Goal: Task Accomplishment & Management: Manage account settings

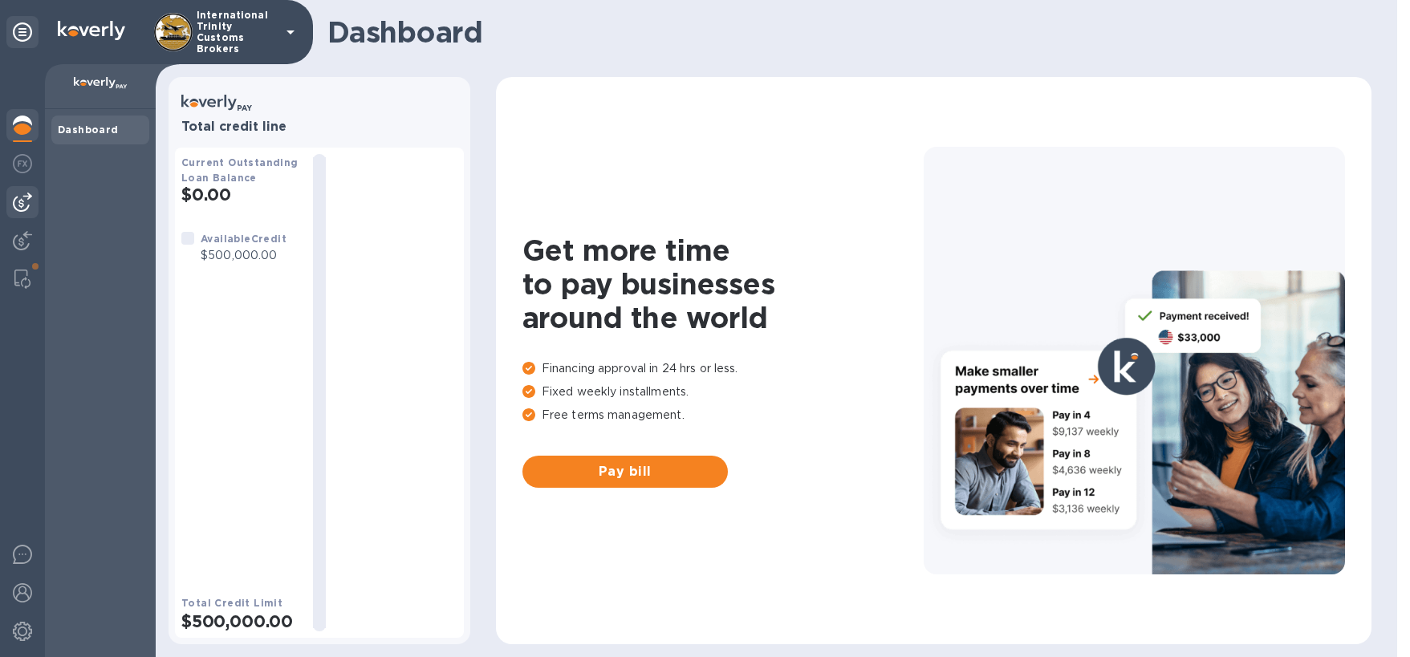
click at [23, 203] on img at bounding box center [22, 202] width 19 height 19
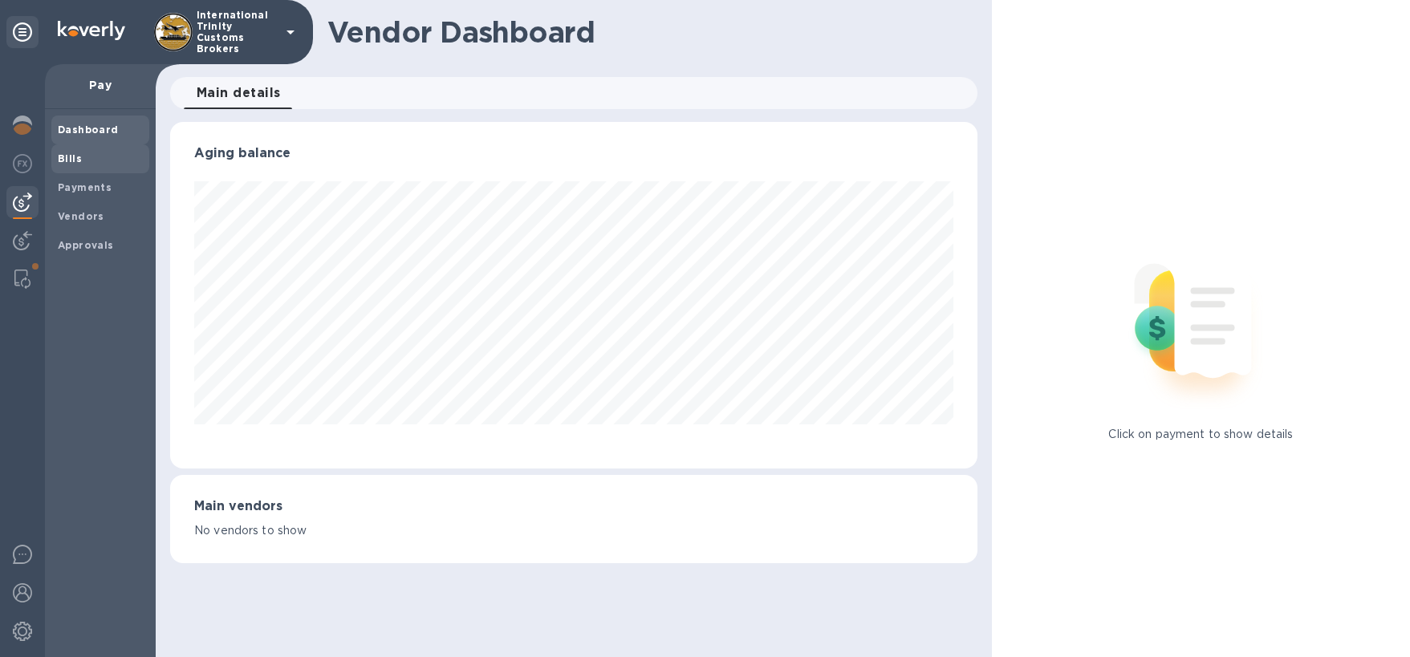
scroll to position [347, 807]
click at [76, 216] on b "Vendors" at bounding box center [81, 216] width 47 height 12
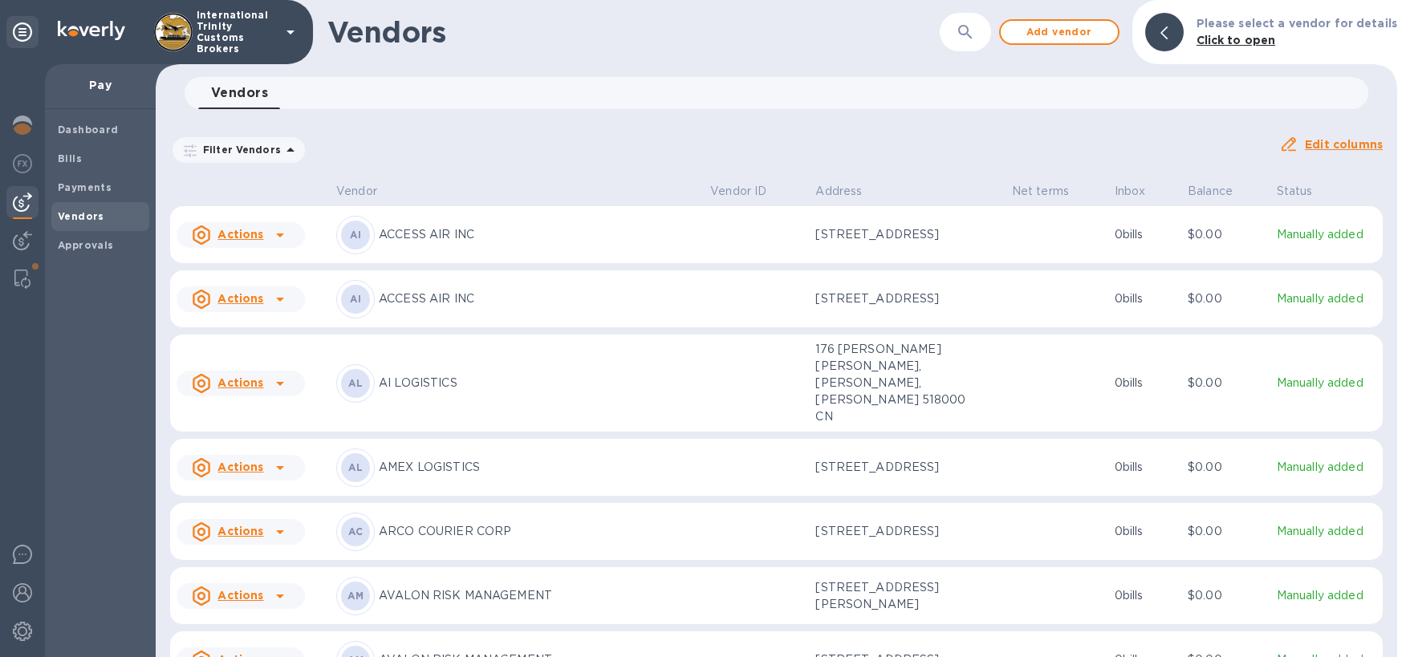
click at [96, 84] on p "Pay" at bounding box center [100, 85] width 85 height 16
click at [91, 158] on span "Bills" at bounding box center [100, 159] width 85 height 16
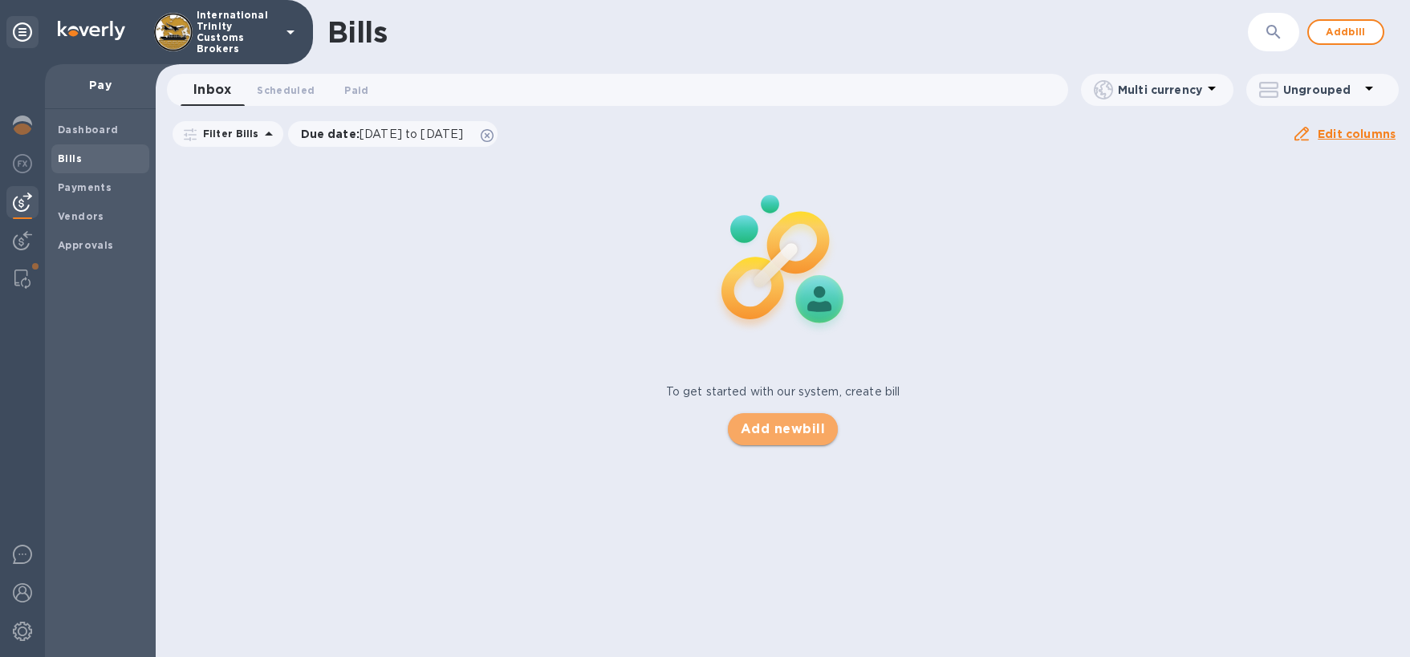
click at [777, 434] on span "Add new bill" at bounding box center [782, 429] width 84 height 19
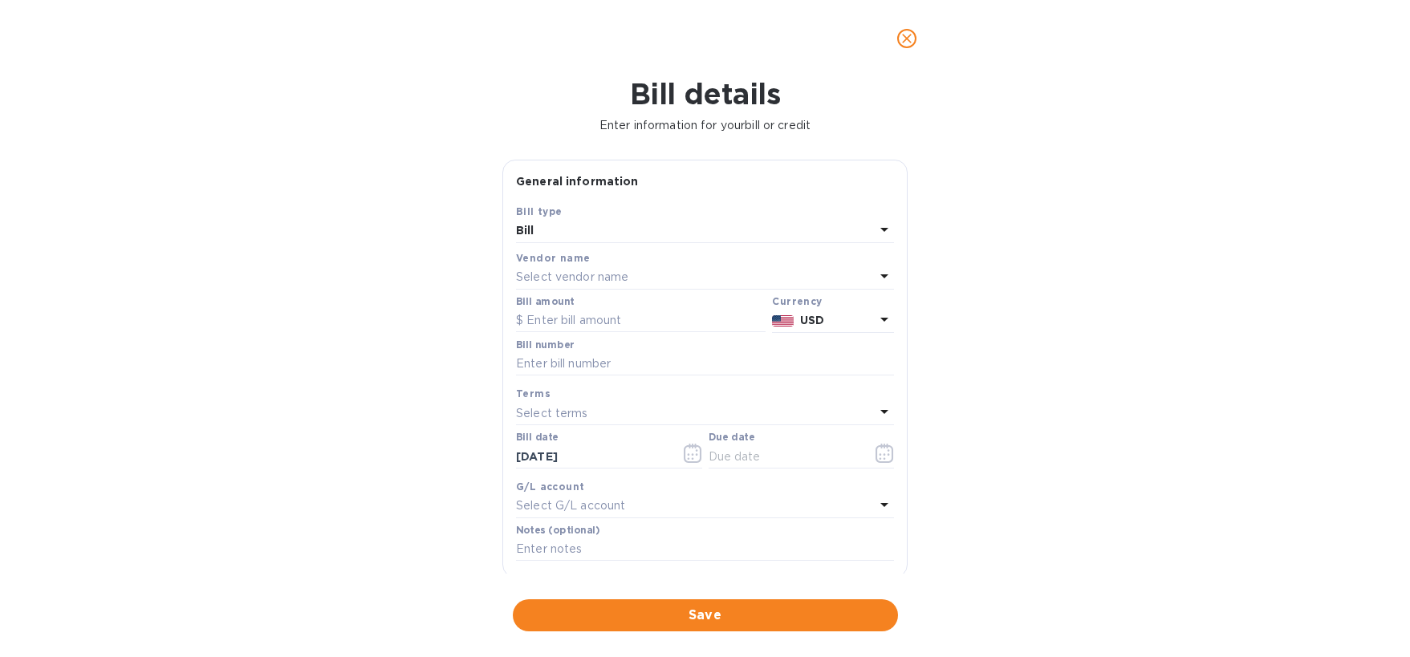
click at [599, 282] on p "Select vendor name" at bounding box center [572, 277] width 112 height 17
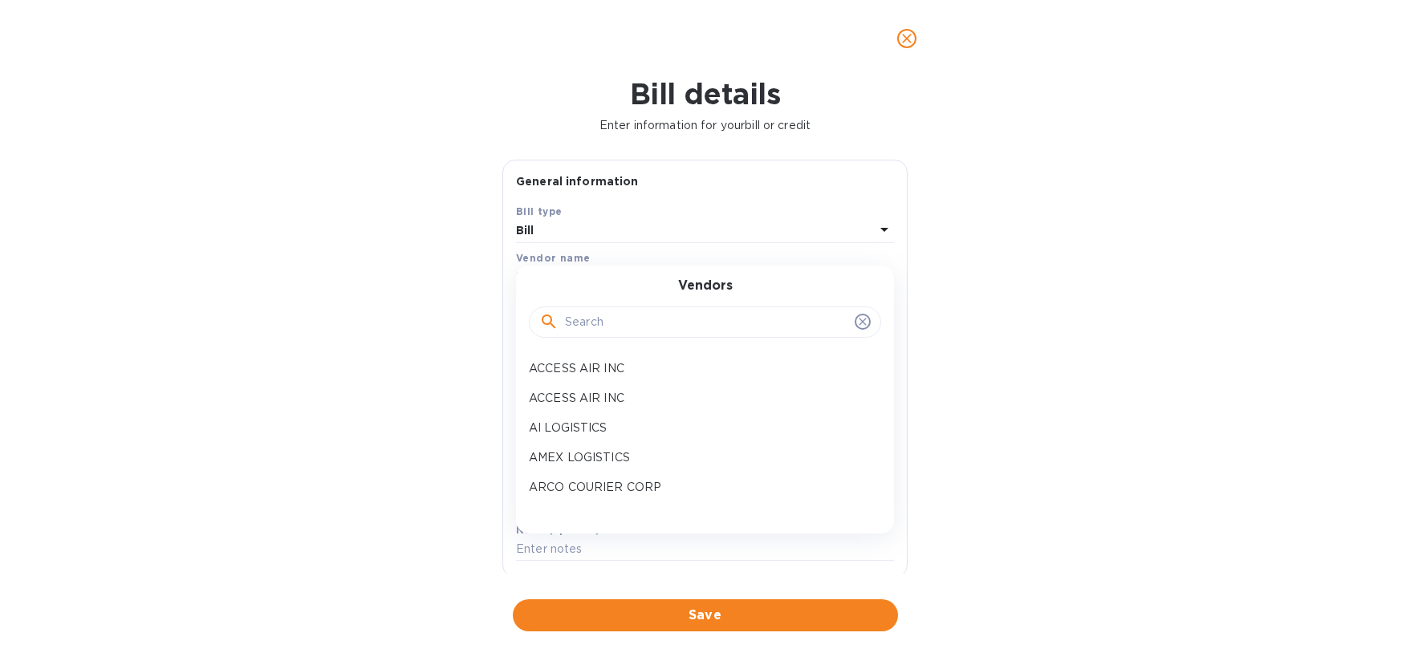
click at [596, 323] on input "text" at bounding box center [706, 322] width 283 height 24
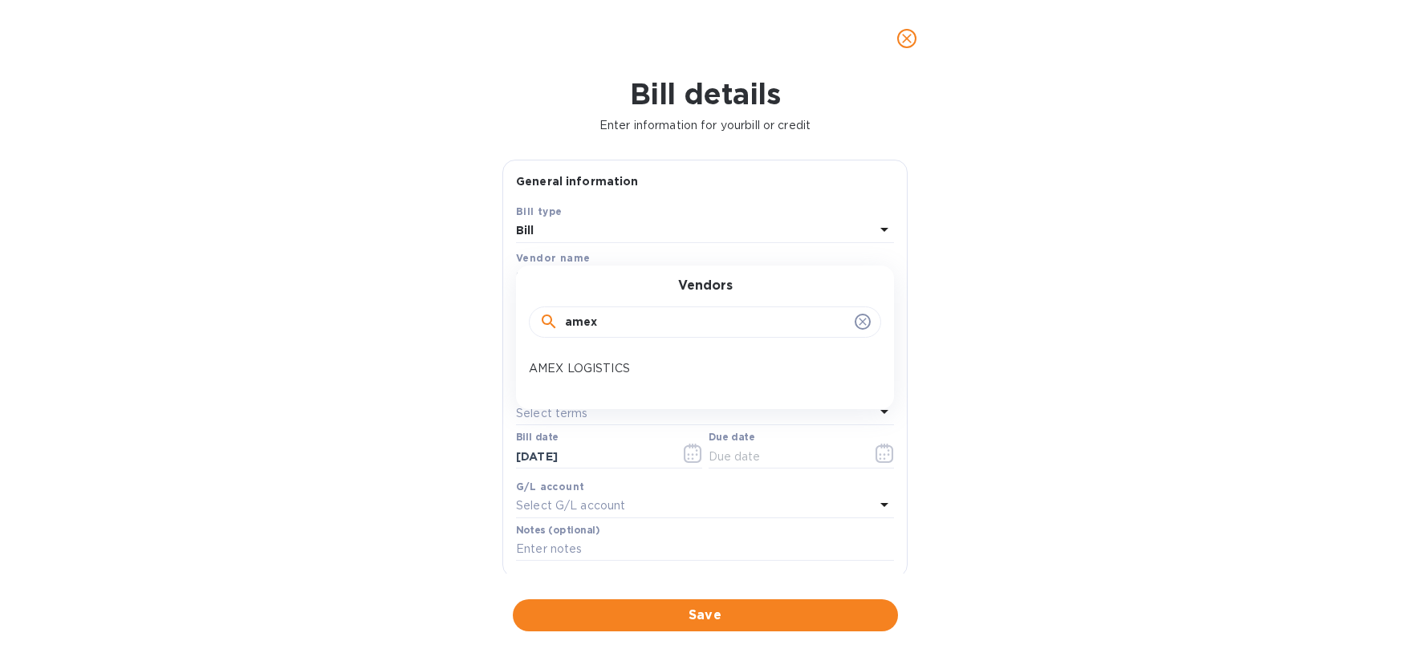
type input "amex"
click at [591, 360] on div "AMEX LOGISTICS" at bounding box center [698, 369] width 352 height 30
click at [568, 320] on input "text" at bounding box center [640, 321] width 249 height 24
type input "2,546,850"
click at [610, 359] on input "text" at bounding box center [705, 364] width 378 height 24
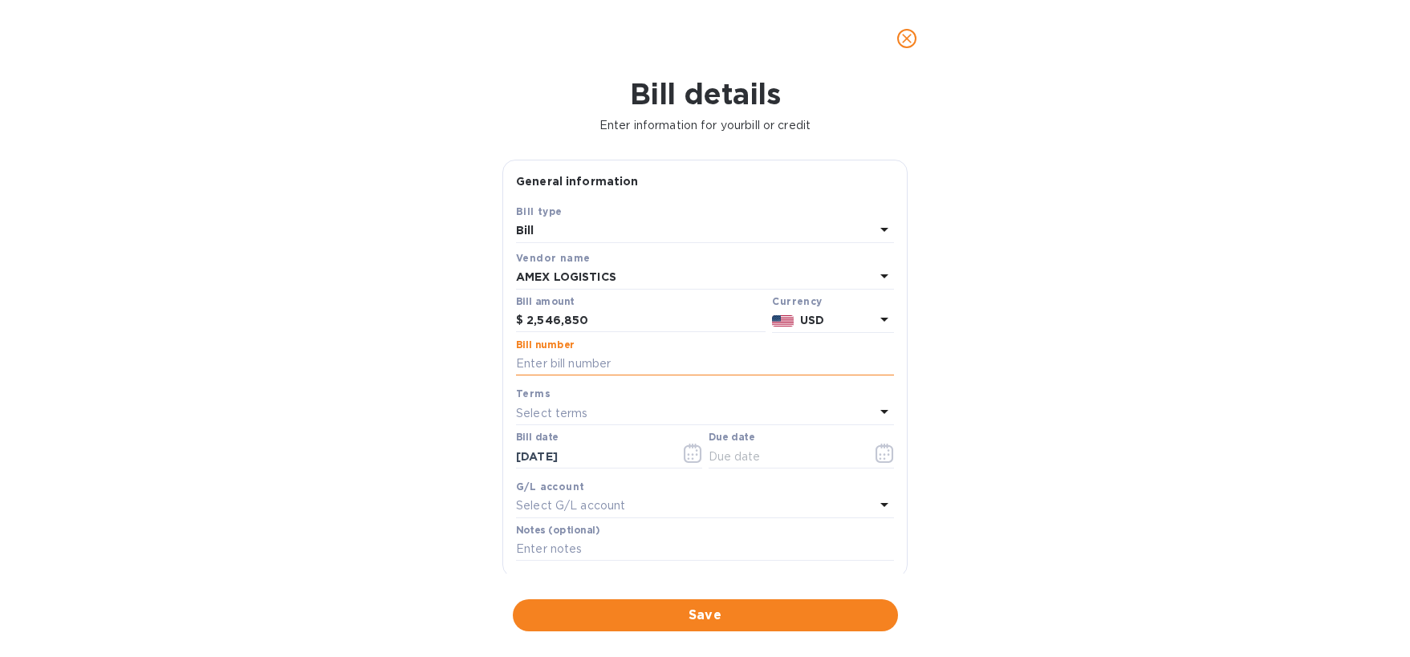
click at [598, 363] on input "text" at bounding box center [705, 364] width 378 height 24
click at [589, 364] on input "text" at bounding box center [705, 364] width 378 height 24
type input "28543 28549 28550 29053 29054"
click at [608, 409] on div "Select terms" at bounding box center [695, 413] width 359 height 22
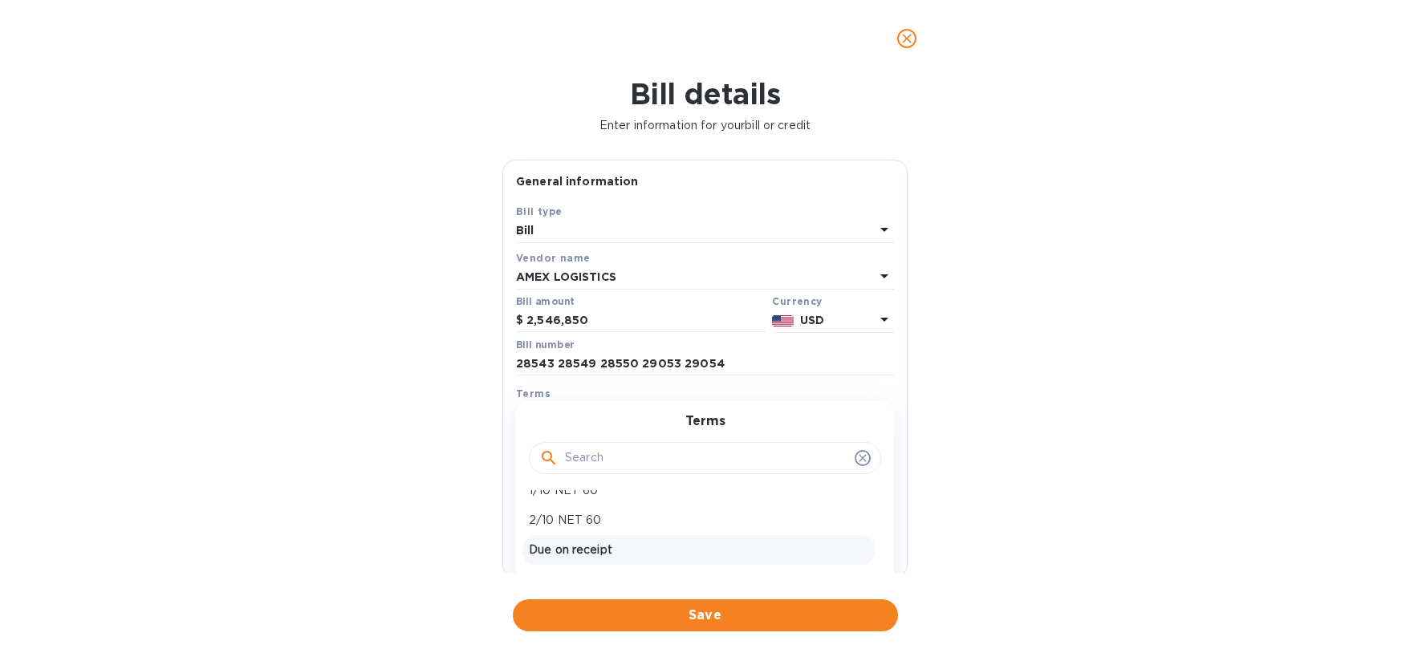
scroll to position [100, 0]
click at [636, 521] on p "Due on receipt" at bounding box center [698, 523] width 339 height 17
type input "[DATE]"
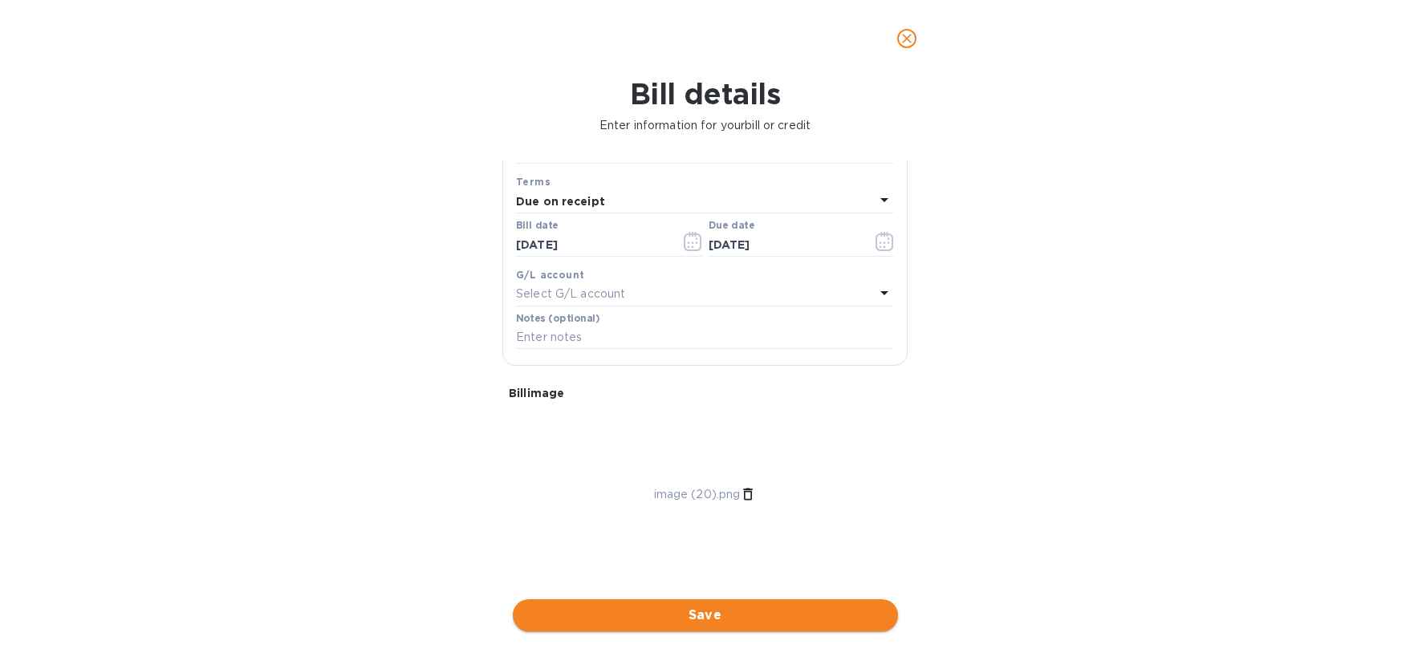
scroll to position [236, 0]
click at [727, 635] on div "Bill details Enter information for your bill or credit General information Save…" at bounding box center [705, 367] width 1410 height 580
click at [736, 624] on span "Save" at bounding box center [704, 615] width 359 height 19
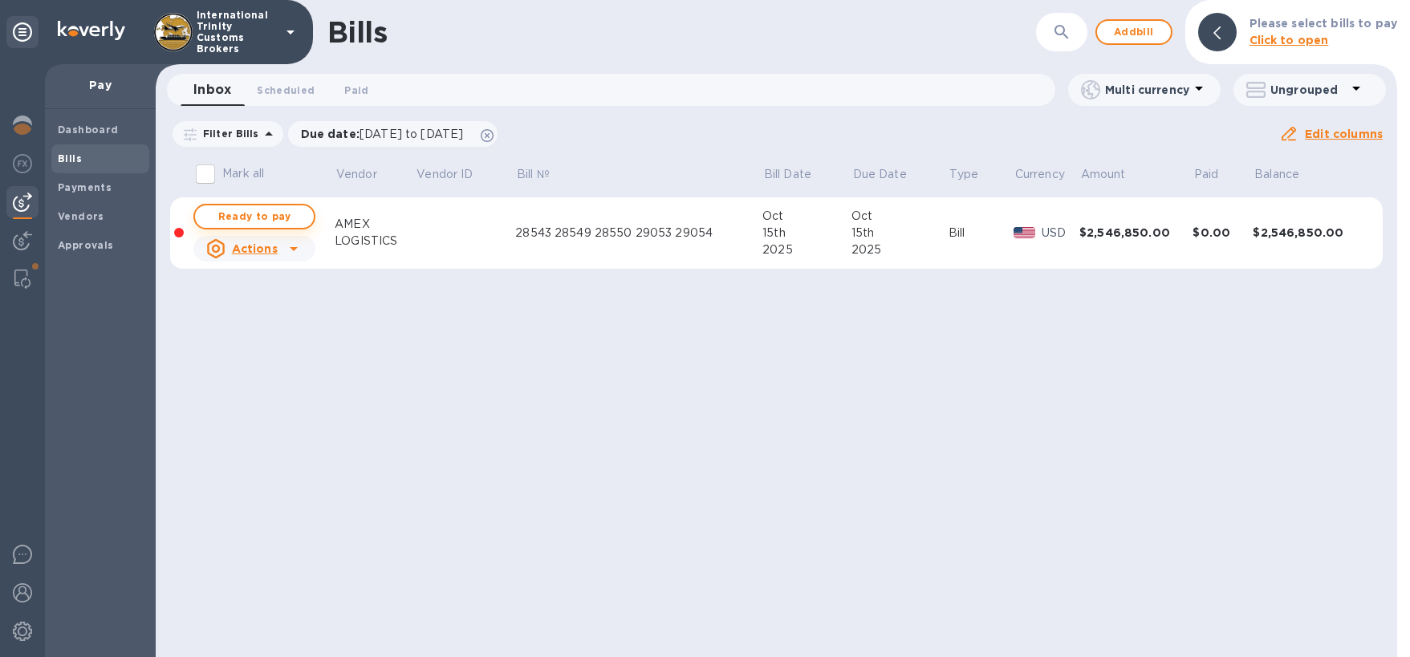
click at [252, 222] on span "Ready to pay" at bounding box center [254, 216] width 93 height 19
click at [271, 215] on span "Ready to pay" at bounding box center [254, 216] width 93 height 19
checkbox input "true"
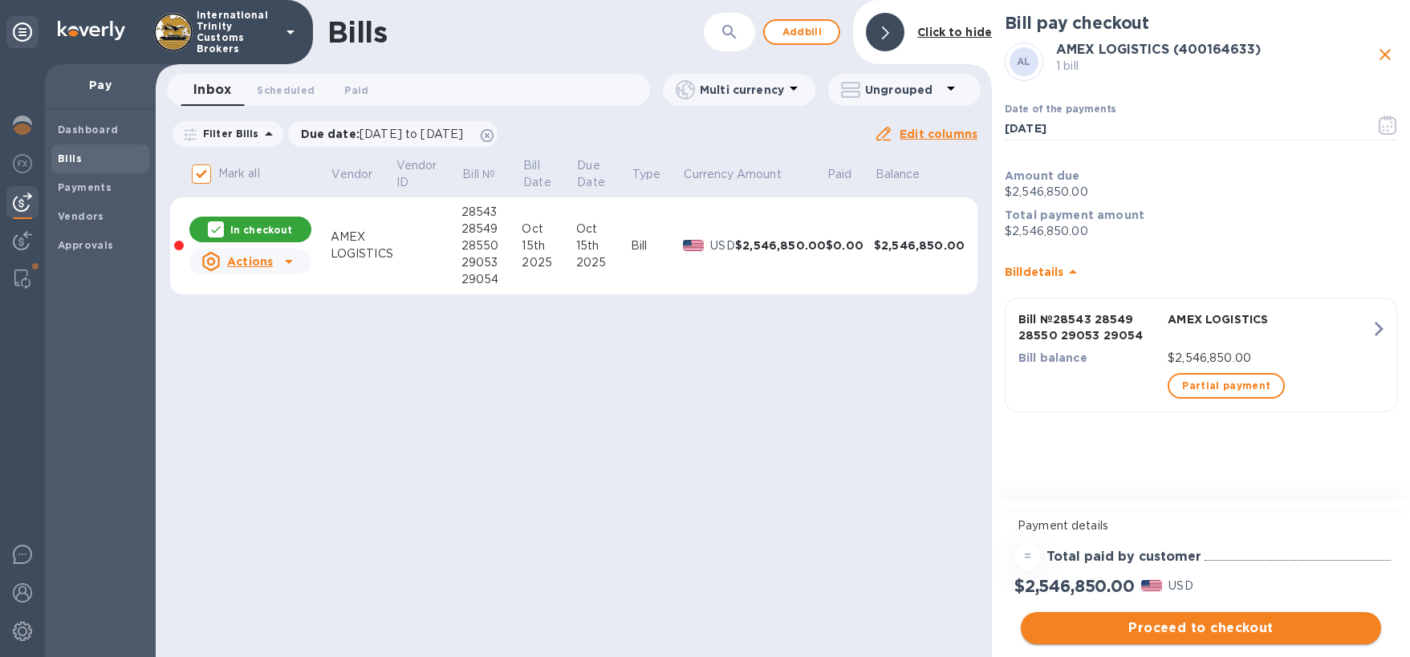
click at [1167, 622] on span "Proceed to checkout" at bounding box center [1200, 628] width 335 height 19
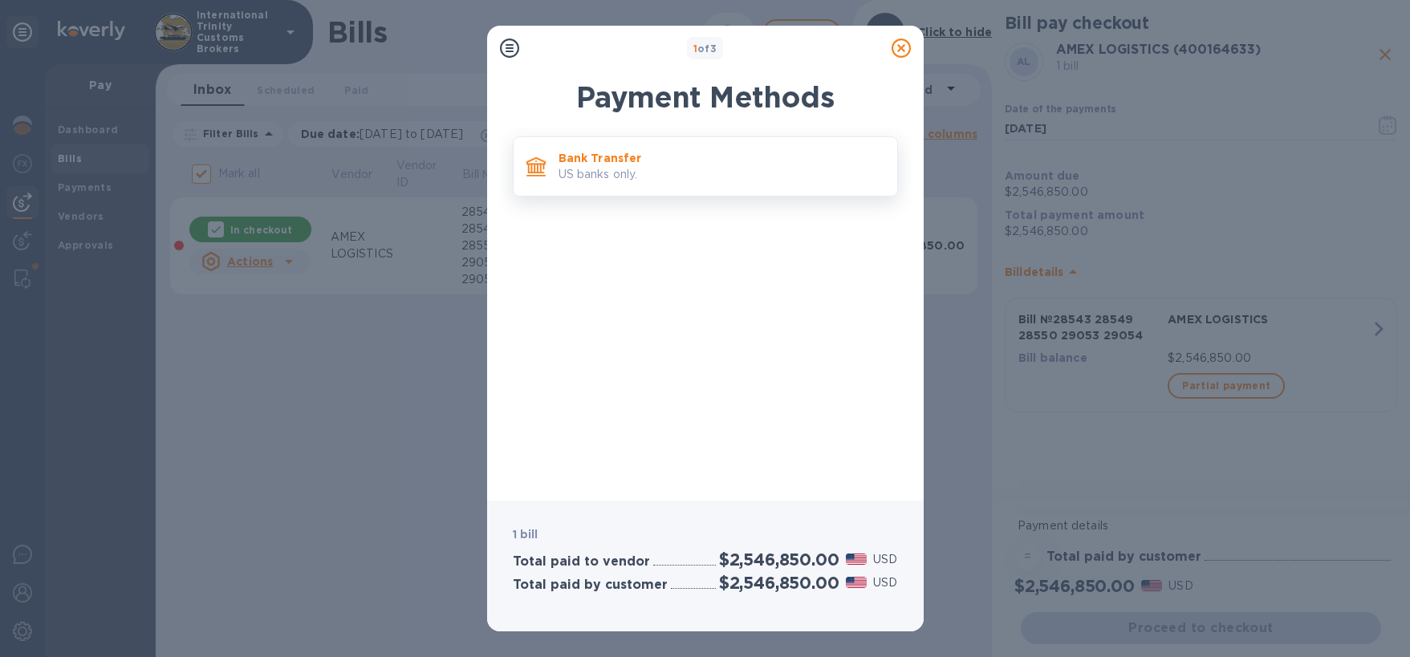
click at [554, 167] on div "Bank Transfer US banks only." at bounding box center [721, 167] width 339 height 46
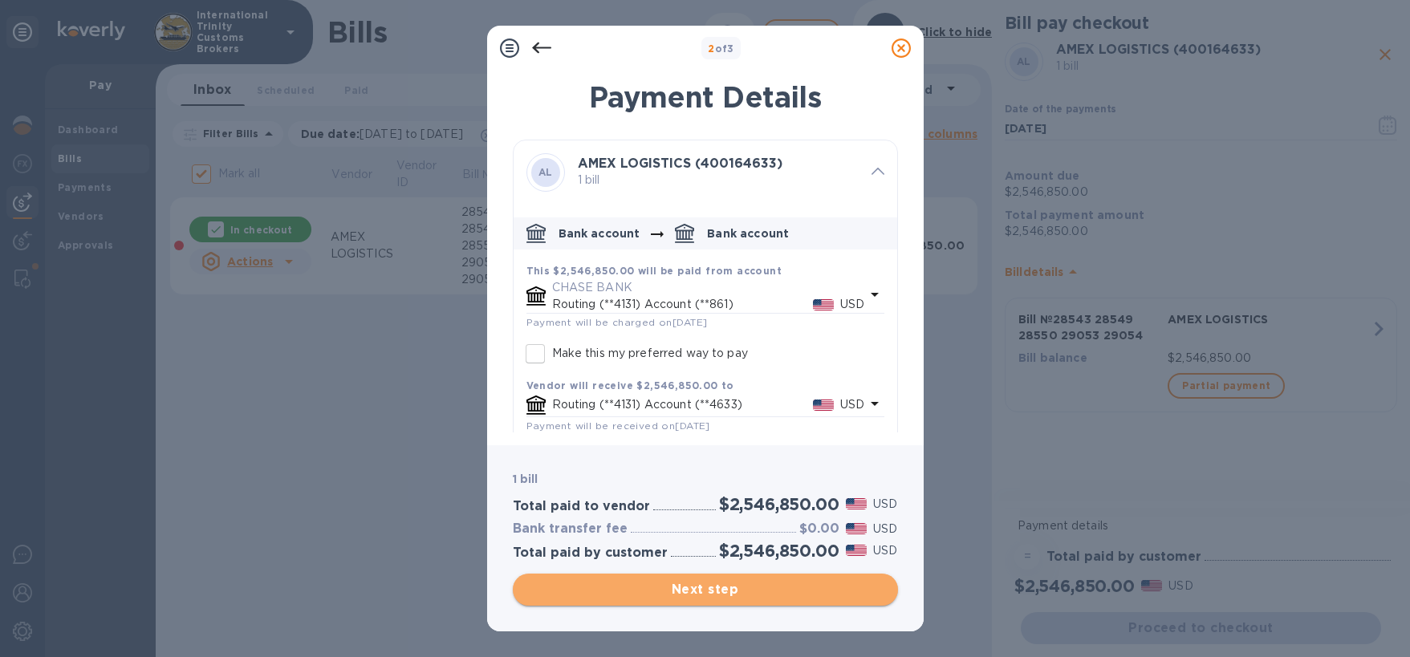
click at [698, 600] on button "Next step" at bounding box center [705, 590] width 385 height 32
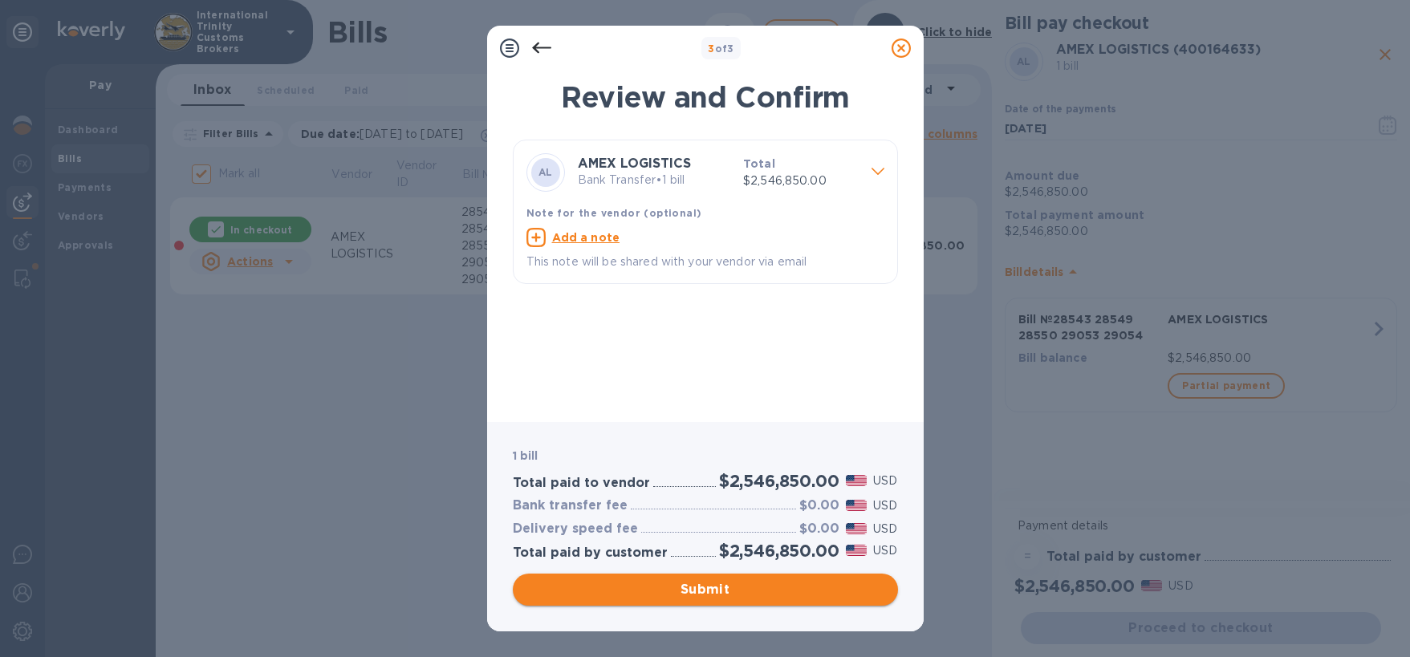
click at [734, 594] on span "Submit" at bounding box center [704, 589] width 359 height 19
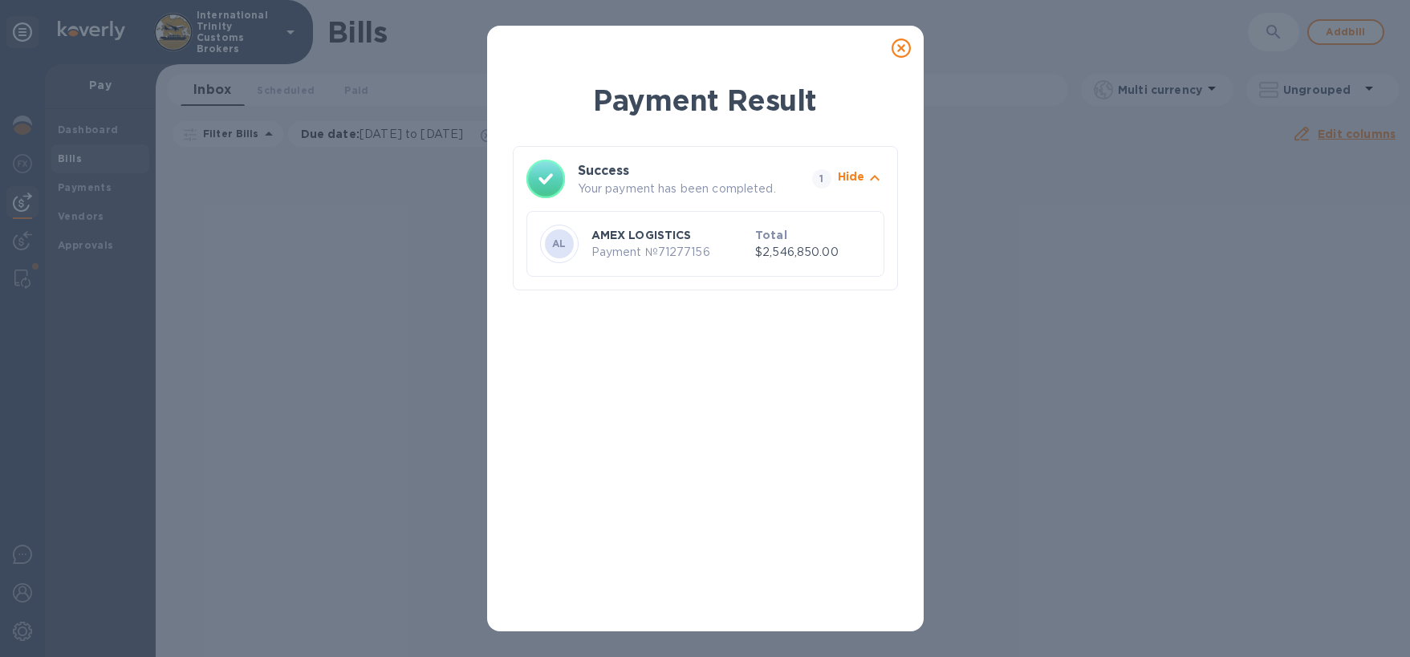
click at [645, 245] on p "Payment № 71277156" at bounding box center [670, 252] width 158 height 17
click at [643, 251] on p "Payment № 71277156" at bounding box center [670, 252] width 158 height 17
click at [776, 253] on p "$2,546,850.00" at bounding box center [812, 252] width 115 height 17
click at [900, 48] on icon at bounding box center [900, 48] width 19 height 19
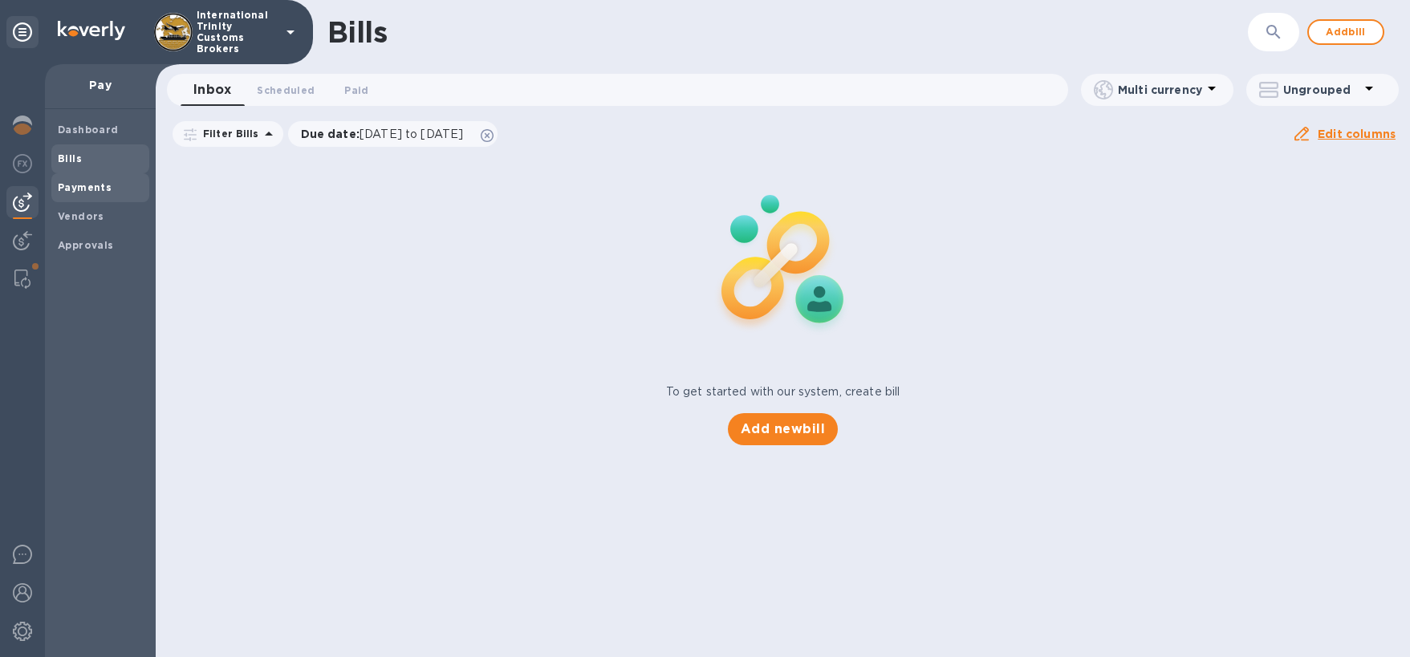
click at [78, 185] on b "Payments" at bounding box center [85, 187] width 54 height 12
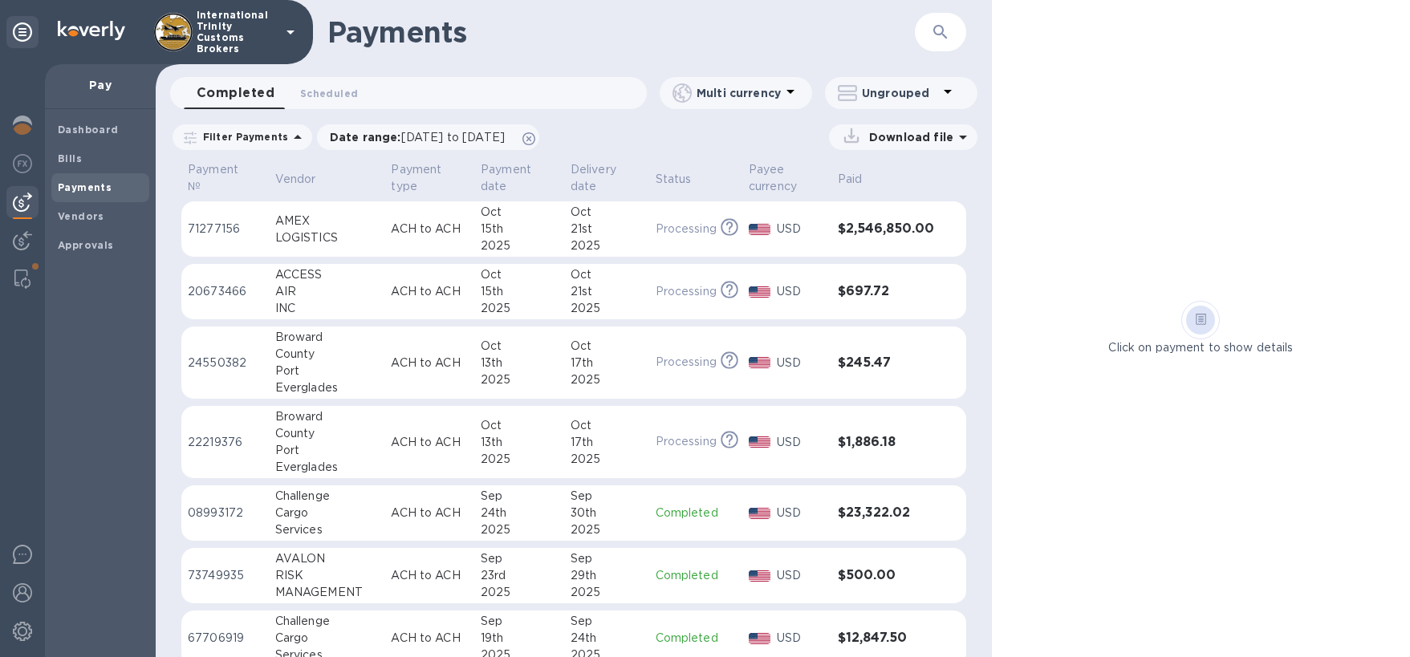
click at [384, 223] on td "ACH to ACH" at bounding box center [429, 229] width 90 height 56
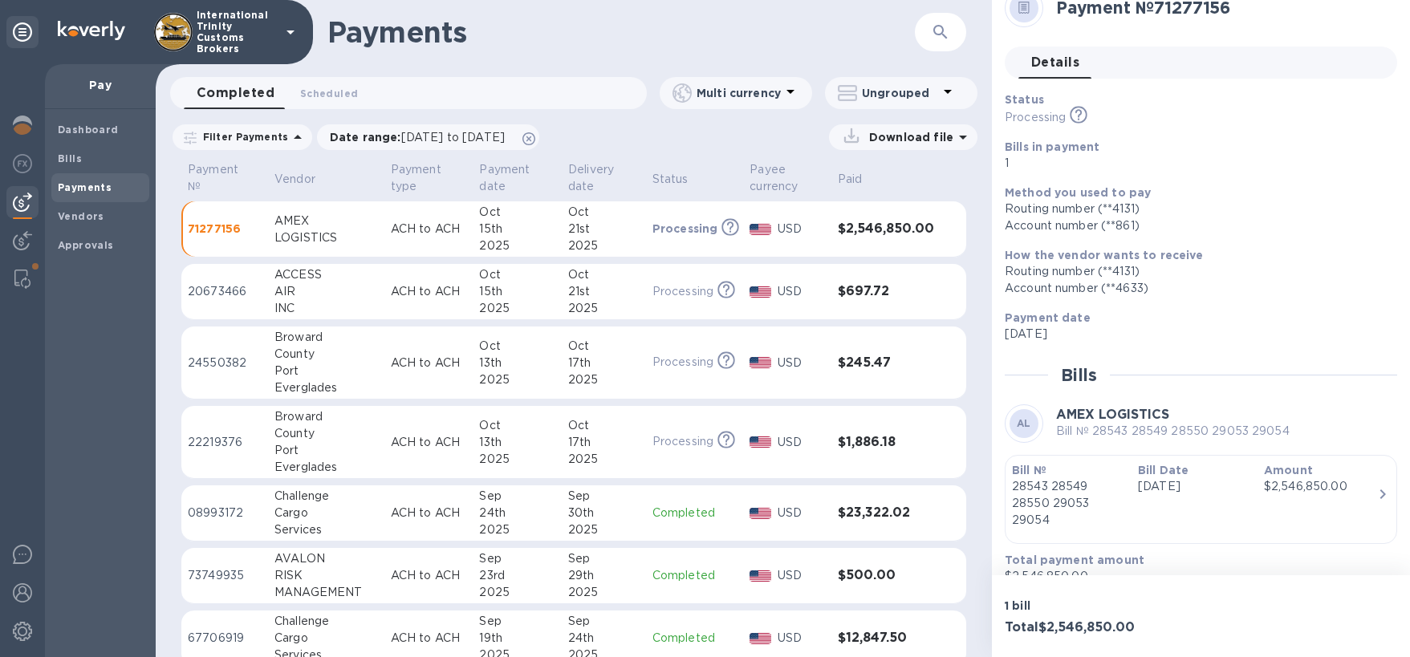
scroll to position [47, 0]
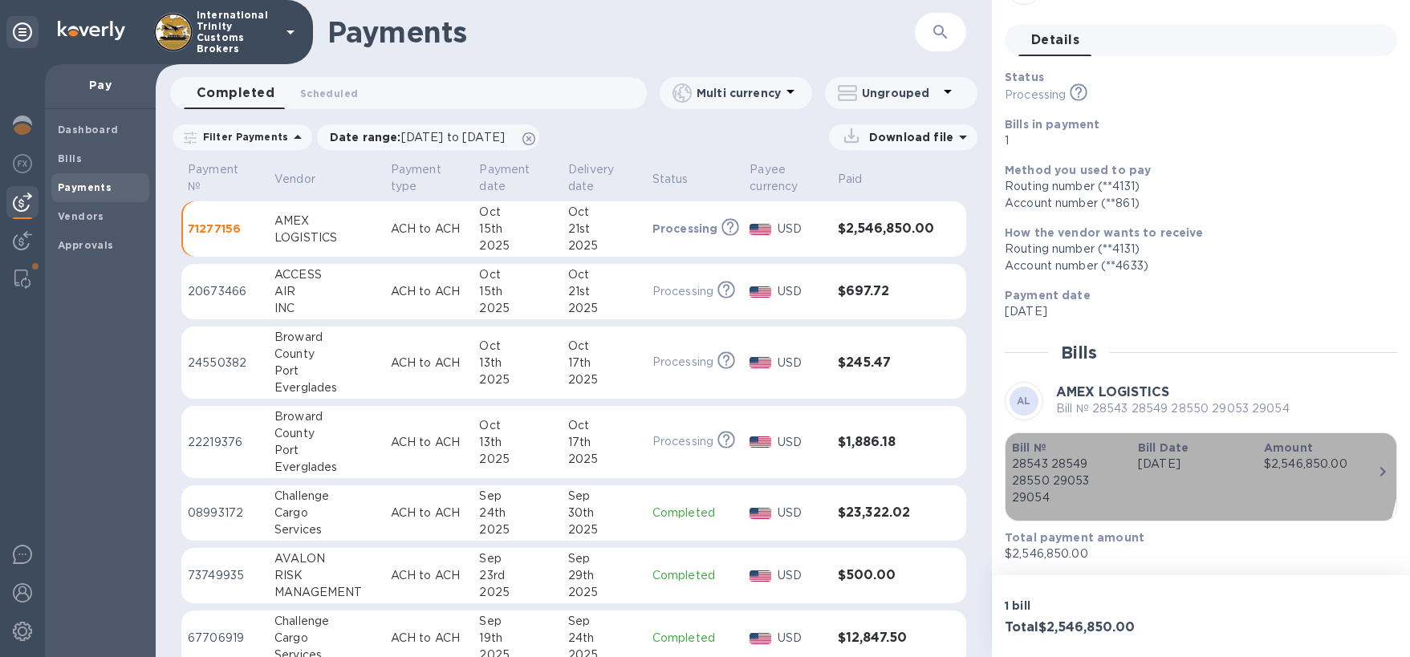
click at [1146, 448] on b "Bill Date" at bounding box center [1163, 447] width 51 height 13
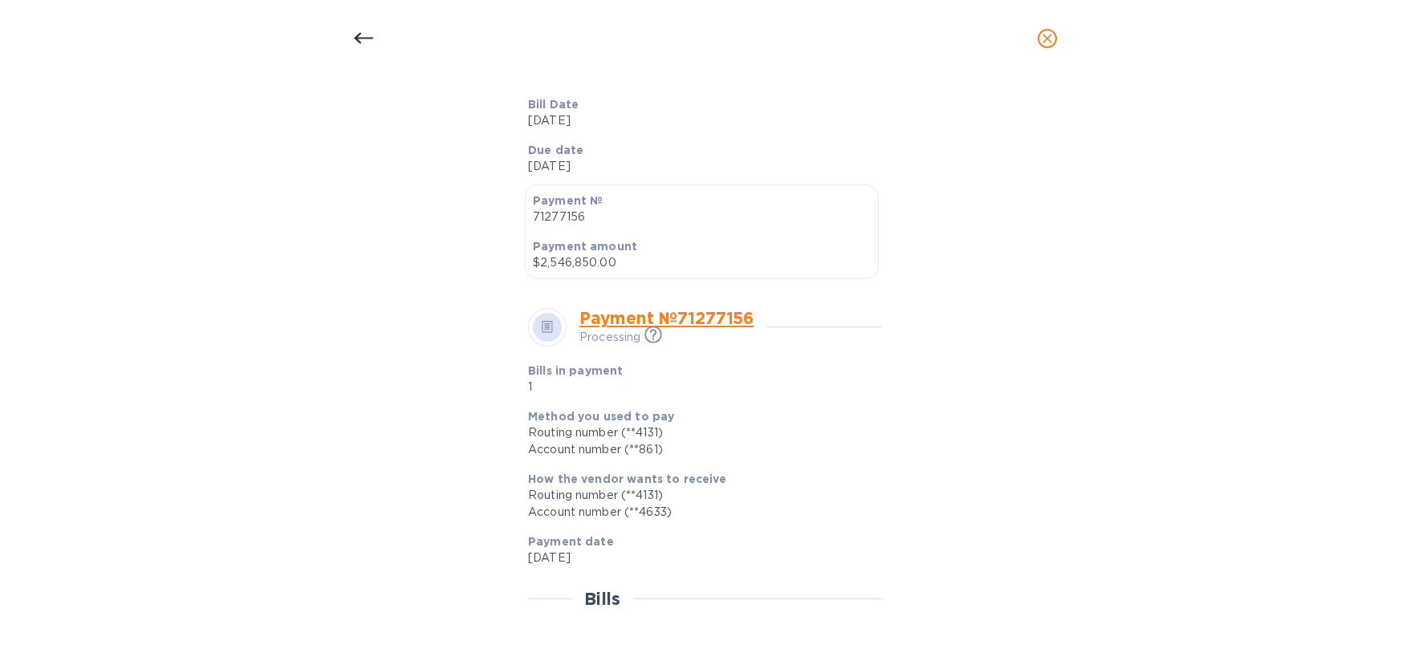
scroll to position [355, 0]
